Goal: Browse casually: Explore the website without a specific task or goal

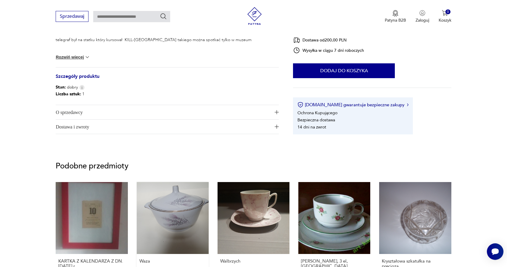
click at [178, 182] on link "Waza 30,00 zł" at bounding box center [173, 241] width 72 height 118
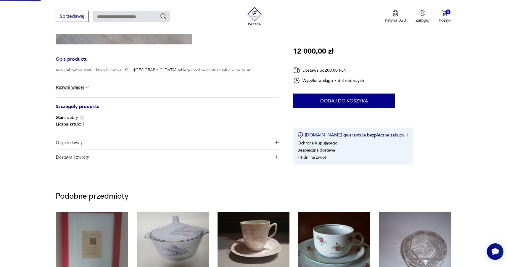
scroll to position [162, 0]
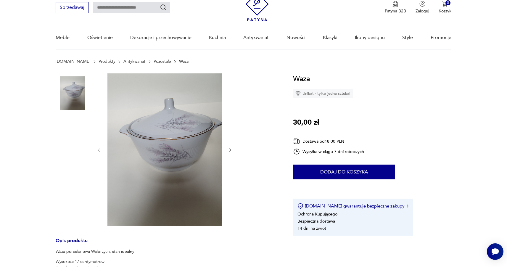
scroll to position [51, 0]
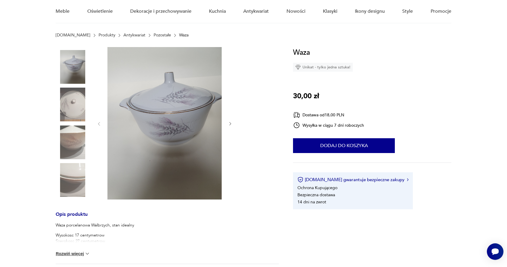
click at [70, 159] on div at bounding box center [73, 142] width 34 height 35
click at [73, 166] on img at bounding box center [73, 180] width 34 height 34
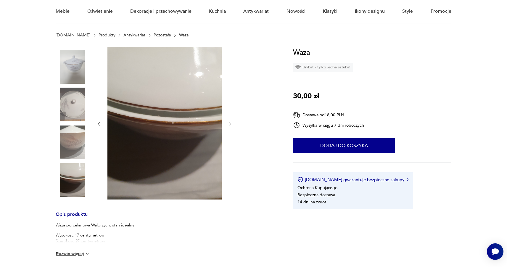
click at [69, 146] on img at bounding box center [73, 142] width 34 height 34
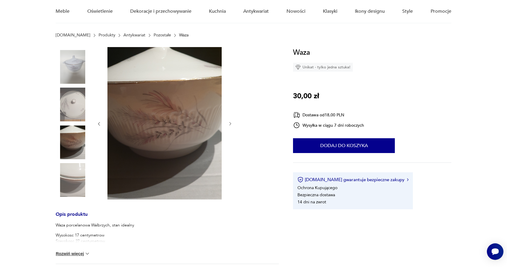
click at [66, 114] on img at bounding box center [73, 105] width 34 height 34
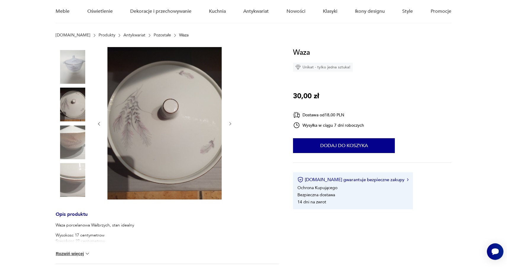
click at [70, 142] on img at bounding box center [73, 142] width 34 height 34
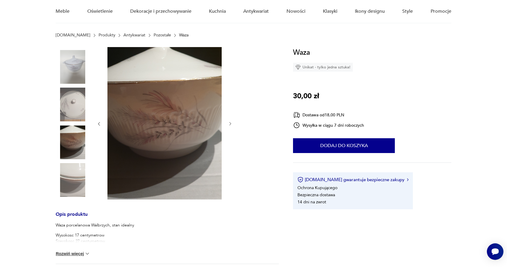
click at [75, 180] on img at bounding box center [73, 180] width 34 height 34
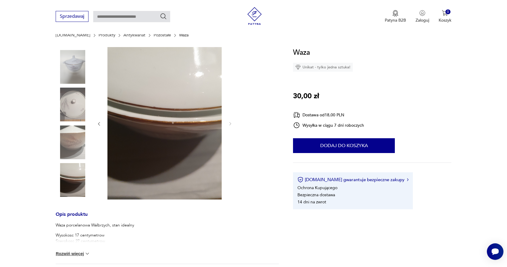
scroll to position [106, 0]
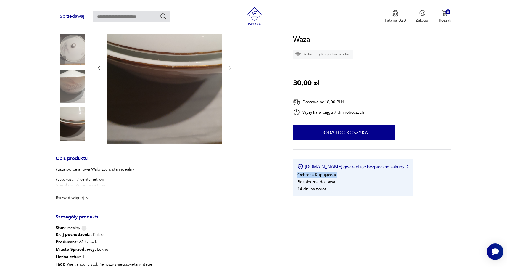
drag, startPoint x: 373, startPoint y: 189, endPoint x: 294, endPoint y: 172, distance: 80.2
click at [298, 173] on div "Waza Unikat - tylko jedna sztuka! 30,00 zł Dostawa od 18,00 PLN Wysyłka w ciągu…" at bounding box center [372, 115] width 158 height 162
click at [319, 186] on li "14 dni na zwrot" at bounding box center [311, 189] width 29 height 6
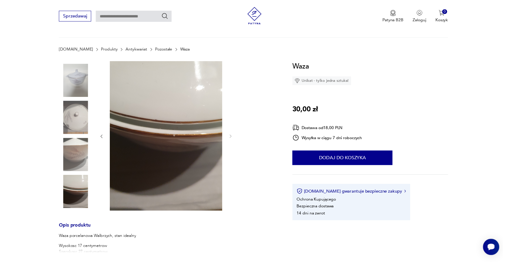
scroll to position [0, 0]
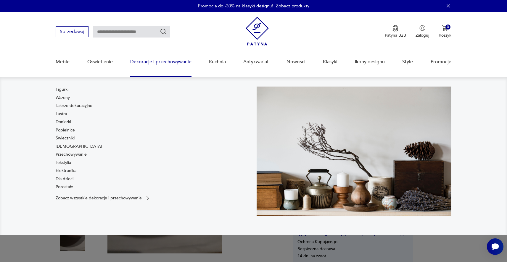
click at [158, 63] on link "Dekoracje i przechowywanie" at bounding box center [160, 62] width 61 height 23
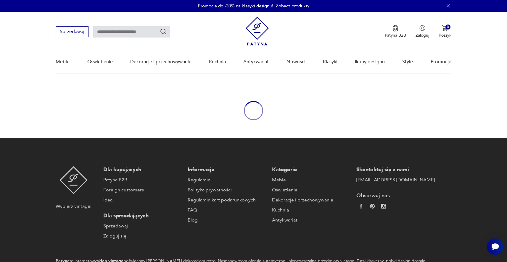
click at [225, 66] on link "Kuchnia" at bounding box center [217, 62] width 17 height 23
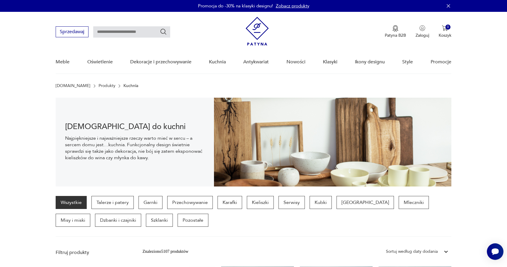
click at [315, 58] on div "Meble Oświetlenie Dekoracje i przechowywanie Kuchnia Antykwariat Nowości Klasyk…" at bounding box center [253, 62] width 395 height 23
click at [319, 58] on div "Meble Oświetlenie Dekoracje i przechowywanie Kuchnia Antykwariat Nowości Klasyk…" at bounding box center [253, 62] width 395 height 23
click at [327, 58] on link "Klasyki" at bounding box center [330, 62] width 14 height 23
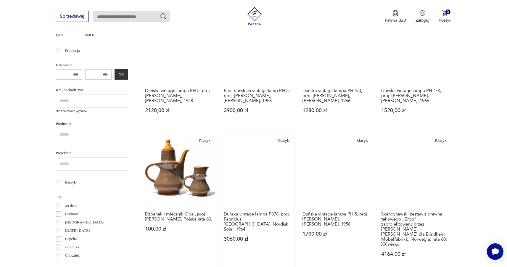
scroll to position [188, 0]
